Goal: Register for event/course

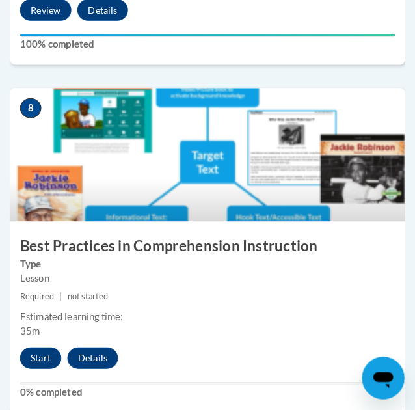
scroll to position [2802, 0]
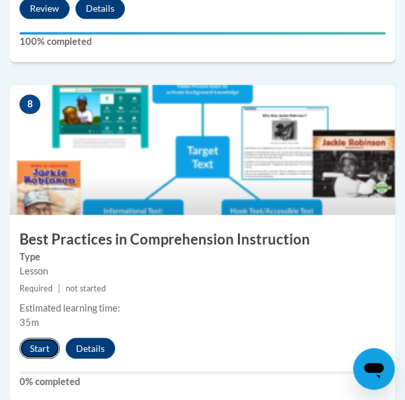
click at [35, 346] on button "Start" at bounding box center [40, 348] width 40 height 21
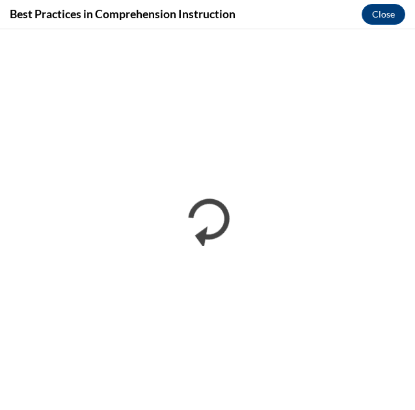
scroll to position [1751, 0]
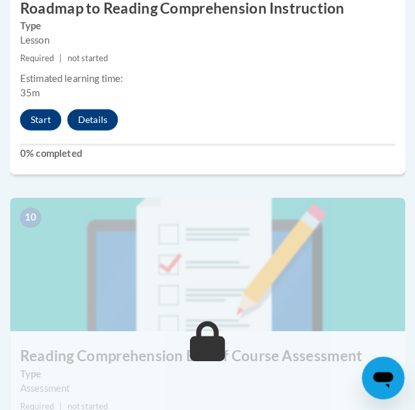
scroll to position [3368, 0]
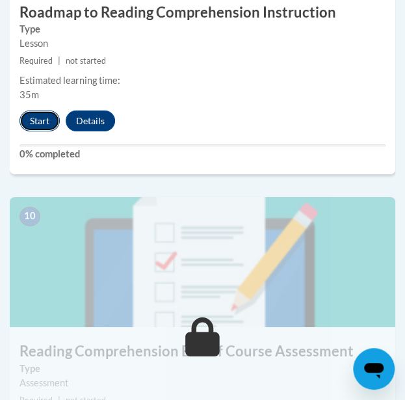
click at [46, 123] on button "Start" at bounding box center [40, 121] width 40 height 21
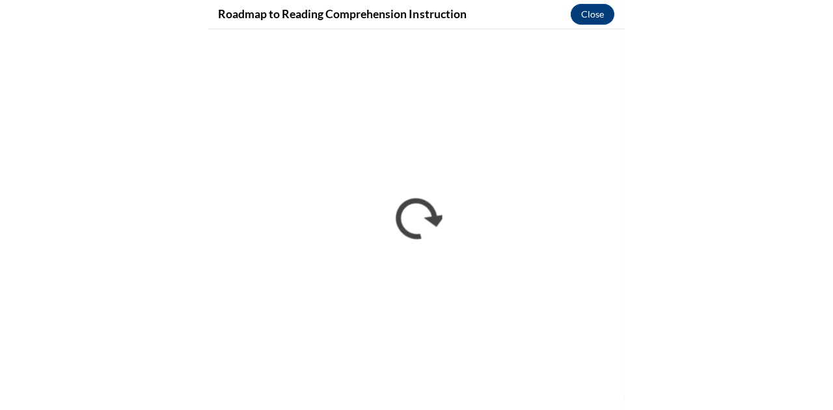
scroll to position [1751, 0]
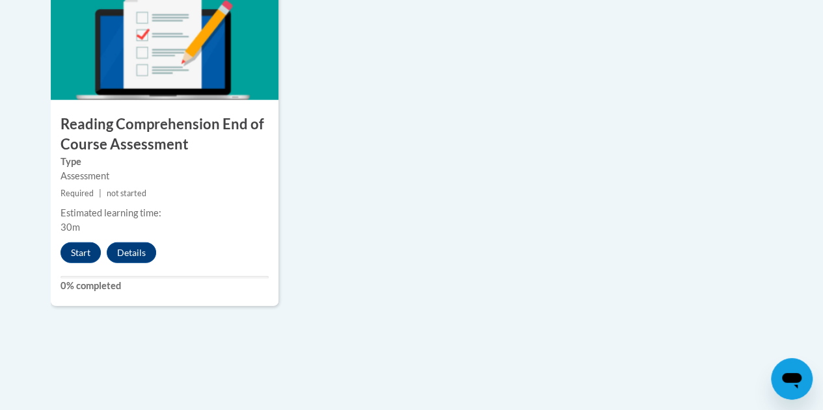
scroll to position [1580, 0]
